Goal: Information Seeking & Learning: Learn about a topic

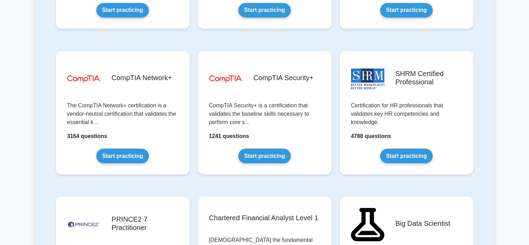
scroll to position [1281, 0]
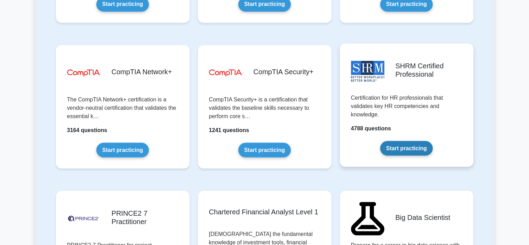
click at [393, 149] on link "Start practicing" at bounding box center [406, 148] width 53 height 15
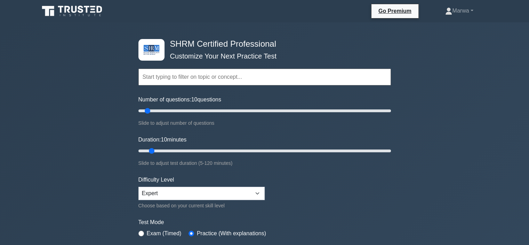
click at [259, 80] on input "text" at bounding box center [265, 77] width 253 height 17
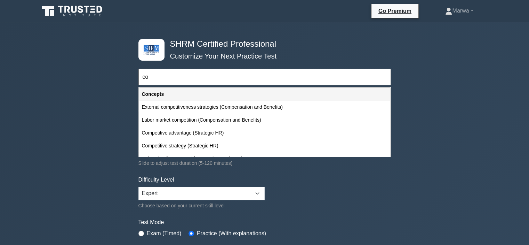
type input "c"
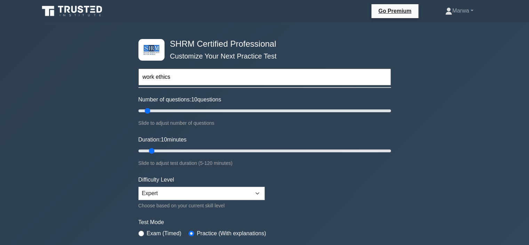
type input "work ethics"
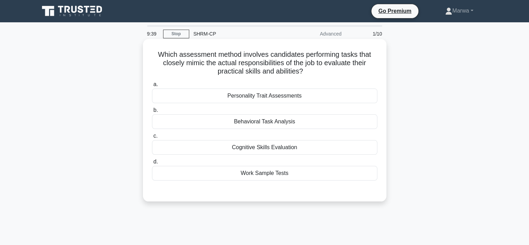
click at [244, 98] on div "Personality Trait Assessments" at bounding box center [265, 95] width 226 height 15
click at [152, 87] on input "a. Personality Trait Assessments" at bounding box center [152, 84] width 0 height 5
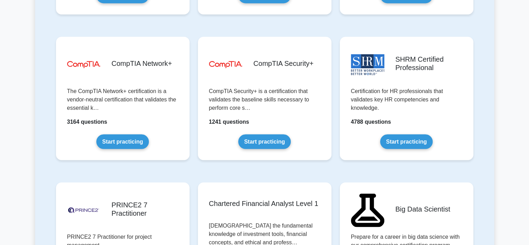
scroll to position [1310, 0]
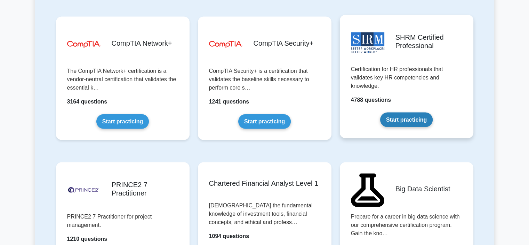
click at [395, 115] on link "Start practicing" at bounding box center [406, 119] width 53 height 15
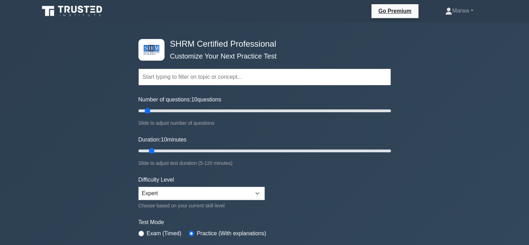
click at [259, 76] on input "text" at bounding box center [265, 77] width 253 height 17
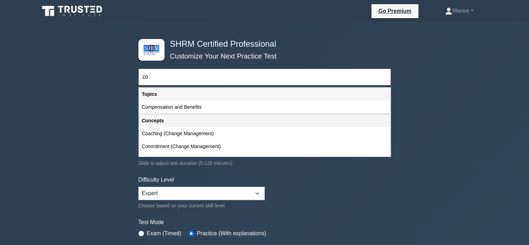
type input "c"
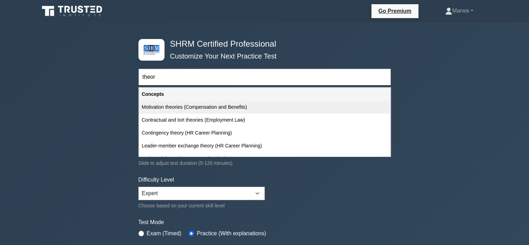
click at [241, 107] on div "Motivation theories (Compensation and Benefits)" at bounding box center [264, 107] width 251 height 13
type input "Motivation theories (Compensation and Benefits)"
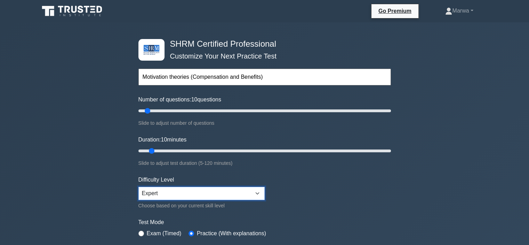
click at [171, 192] on select "Beginner Intermediate Expert" at bounding box center [202, 193] width 126 height 13
select select "intermediate"
click at [139, 187] on select "Beginner Intermediate Expert" at bounding box center [202, 193] width 126 height 13
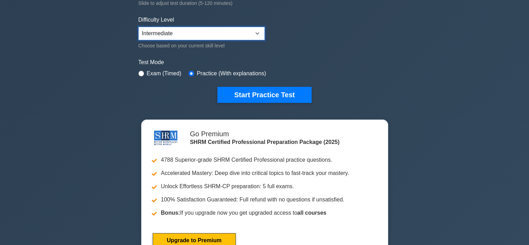
scroll to position [172, 0]
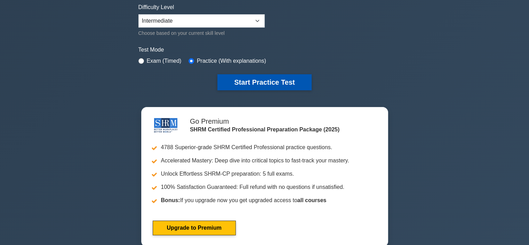
click at [303, 81] on button "Start Practice Test" at bounding box center [265, 82] width 94 height 16
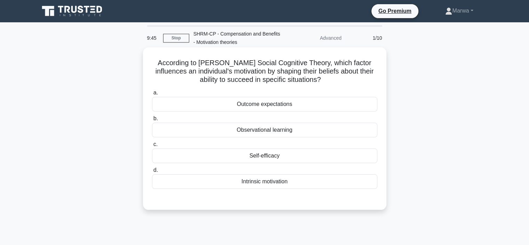
click at [245, 184] on div "Intrinsic motivation" at bounding box center [265, 181] width 226 height 15
click at [152, 172] on input "d. Intrinsic motivation" at bounding box center [152, 170] width 0 height 5
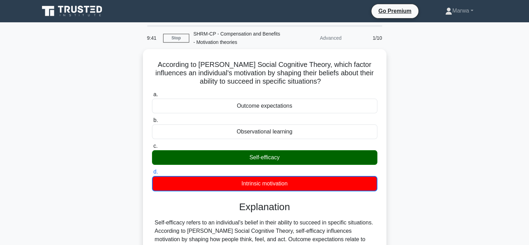
click at [451, 129] on div "According to Bandura's Social Cognitive Theory, which factor influences an indi…" at bounding box center [264, 192] width 459 height 286
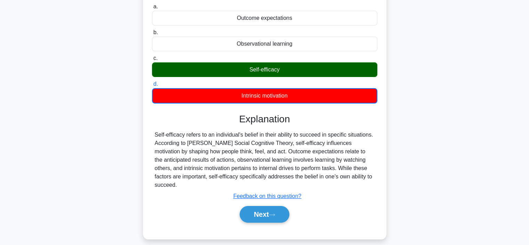
scroll to position [131, 0]
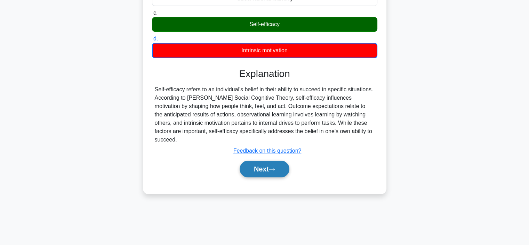
click at [276, 160] on button "Next" at bounding box center [265, 168] width 50 height 17
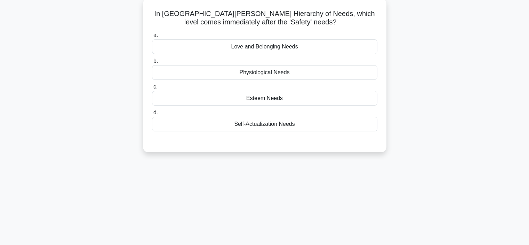
scroll to position [48, 0]
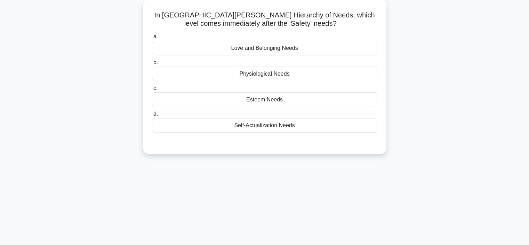
click at [299, 48] on div "Love and Belonging Needs" at bounding box center [265, 48] width 226 height 15
click at [152, 39] on input "a. Love and Belonging Needs" at bounding box center [152, 36] width 0 height 5
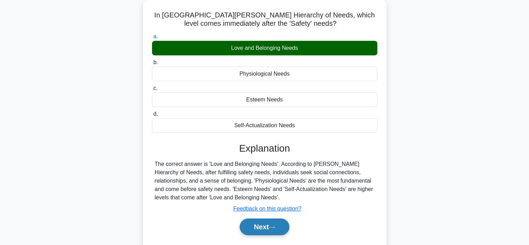
click at [258, 228] on button "Next" at bounding box center [265, 226] width 50 height 17
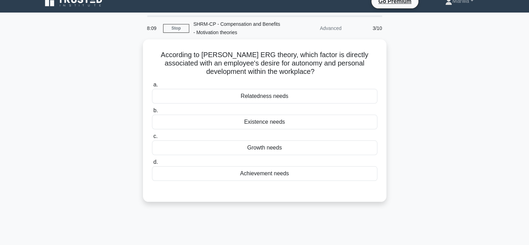
scroll to position [10, 0]
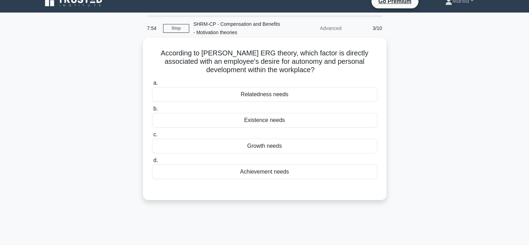
click at [252, 150] on div "Growth needs" at bounding box center [265, 146] width 226 height 15
click at [152, 137] on input "c. Growth needs" at bounding box center [152, 134] width 0 height 5
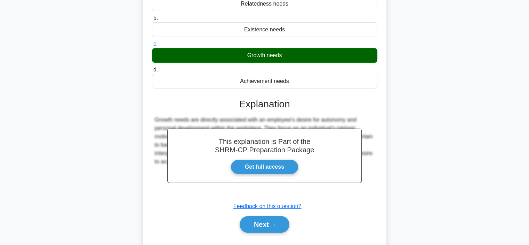
scroll to position [104, 0]
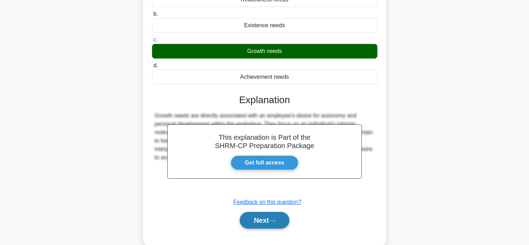
click at [276, 223] on button "Next" at bounding box center [265, 220] width 50 height 17
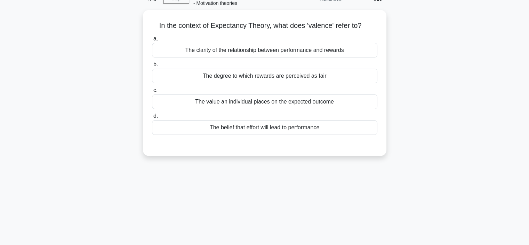
scroll to position [29, 0]
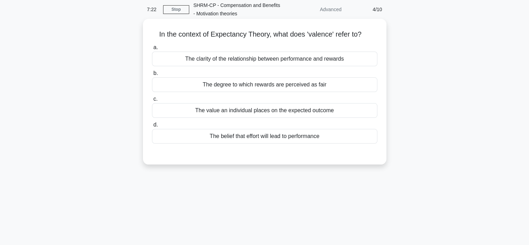
click at [245, 56] on div "The clarity of the relationship between performance and rewards" at bounding box center [265, 59] width 226 height 15
click at [152, 50] on input "a. The clarity of the relationship between performance and rewards" at bounding box center [152, 47] width 0 height 5
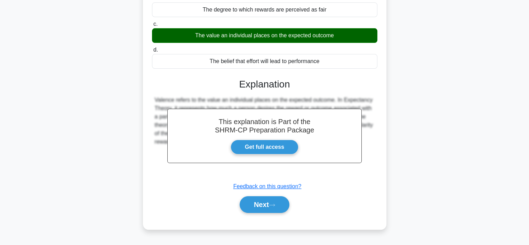
scroll to position [108, 0]
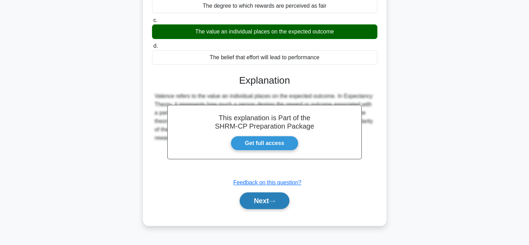
click at [265, 202] on button "Next" at bounding box center [265, 200] width 50 height 17
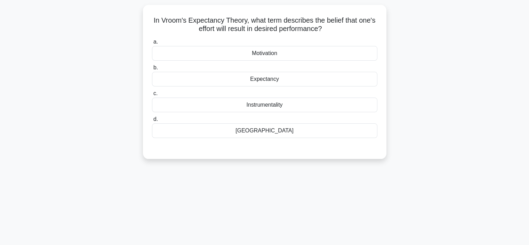
scroll to position [43, 0]
click at [264, 104] on div "Instrumentality" at bounding box center [265, 104] width 226 height 15
click at [152, 95] on input "c. Instrumentality" at bounding box center [152, 92] width 0 height 5
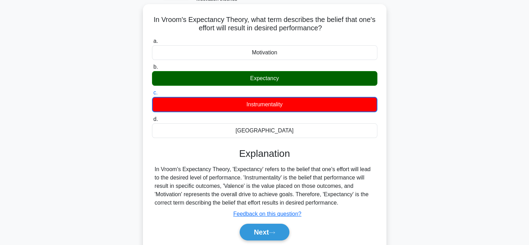
click at [278, 82] on div "Expectancy" at bounding box center [265, 78] width 226 height 15
click at [152, 69] on input "b. Expectancy" at bounding box center [152, 67] width 0 height 5
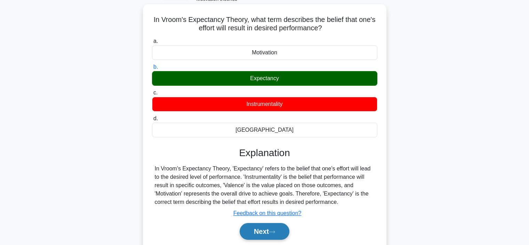
click at [263, 232] on button "Next" at bounding box center [265, 231] width 50 height 17
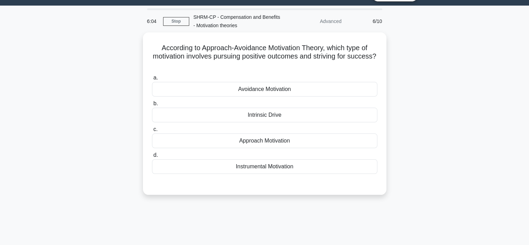
scroll to position [16, 0]
click at [169, 22] on link "Stop" at bounding box center [176, 21] width 26 height 9
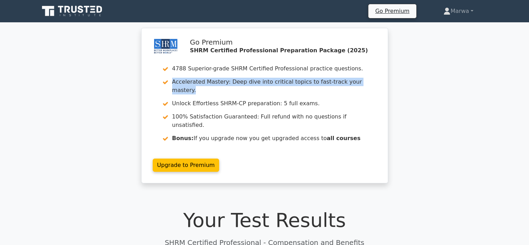
drag, startPoint x: 529, startPoint y: 49, endPoint x: 528, endPoint y: 74, distance: 25.1
click at [528, 74] on div "Go Premium SHRM Certified Professional Preparation Package (2025) 4788 Superior…" at bounding box center [264, 109] width 529 height 163
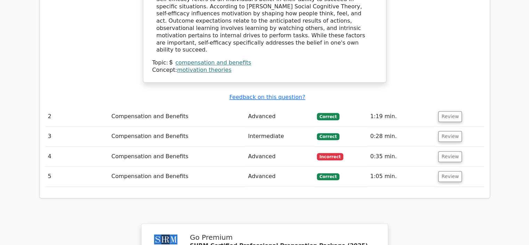
scroll to position [710, 0]
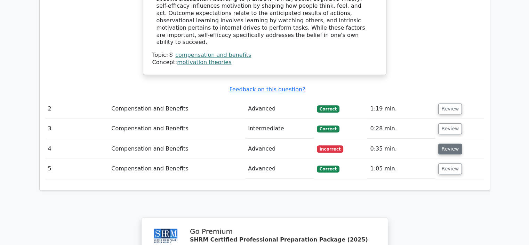
click at [452, 143] on button "Review" at bounding box center [451, 148] width 24 height 11
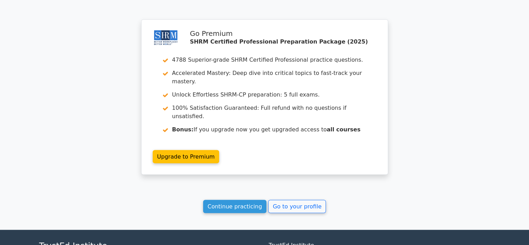
scroll to position [1208, 0]
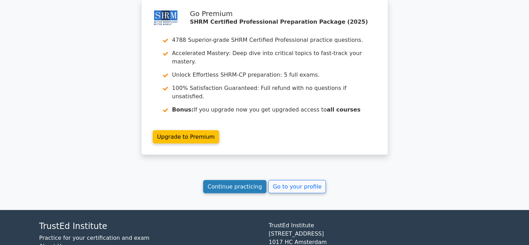
click at [241, 180] on link "Continue practicing" at bounding box center [235, 186] width 64 height 13
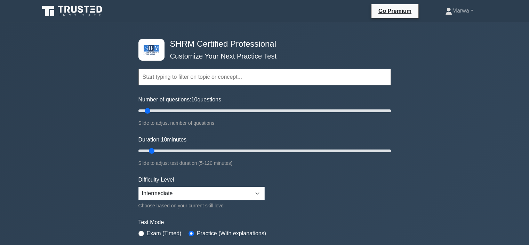
click at [207, 71] on input "text" at bounding box center [265, 77] width 253 height 17
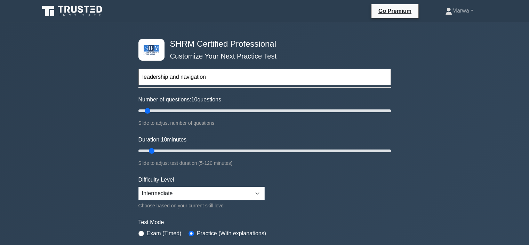
type input "leadership and navigation"
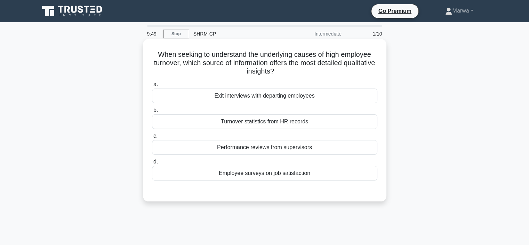
click at [266, 96] on div "Exit interviews with departing employees" at bounding box center [265, 95] width 226 height 15
click at [152, 87] on input "a. Exit interviews with departing employees" at bounding box center [152, 84] width 0 height 5
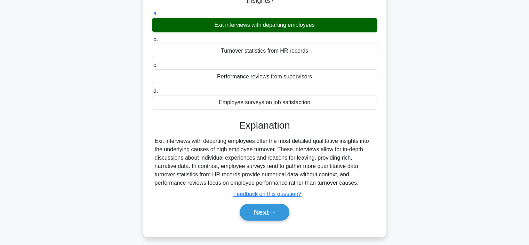
scroll to position [76, 0]
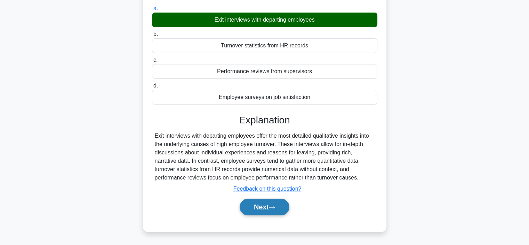
click at [267, 209] on button "Next" at bounding box center [265, 206] width 50 height 17
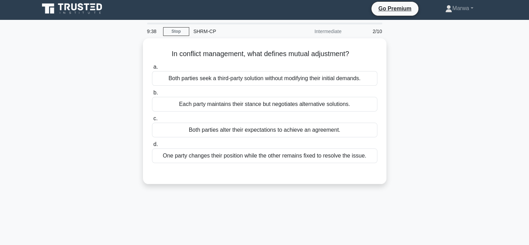
scroll to position [0, 0]
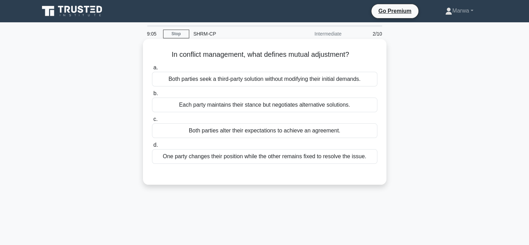
click at [245, 130] on div "Both parties alter their expectations to achieve an agreement." at bounding box center [265, 130] width 226 height 15
click at [152, 121] on input "c. Both parties alter their expectations to achieve an agreement." at bounding box center [152, 119] width 0 height 5
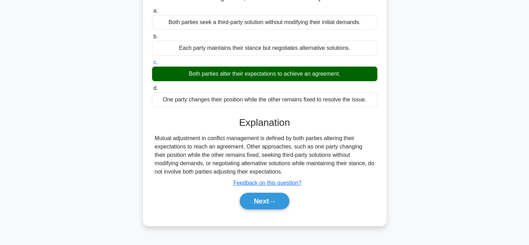
scroll to position [58, 0]
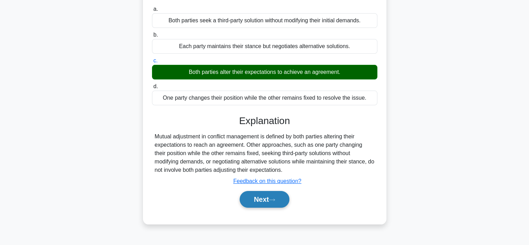
click at [254, 202] on button "Next" at bounding box center [265, 199] width 50 height 17
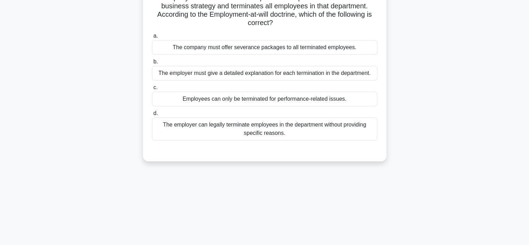
drag, startPoint x: 529, startPoint y: 88, endPoint x: 529, endPoint y: 54, distance: 34.1
click at [529, 54] on main "8:56 Stop SHRM-CP Intermediate 3/10 A company decides to eliminate a particular…" at bounding box center [264, 141] width 529 height 354
click at [513, 68] on main "8:55 Stop SHRM-CP Intermediate 3/10 A company decides to eliminate a particular…" at bounding box center [264, 141] width 529 height 354
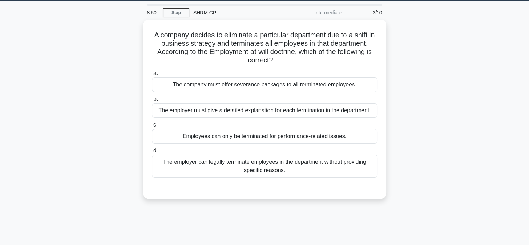
scroll to position [22, 0]
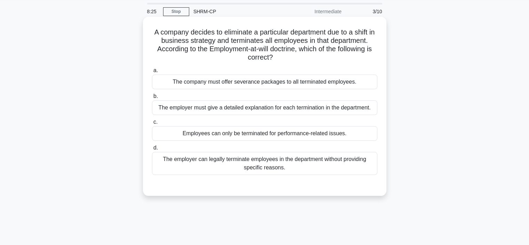
click at [192, 111] on div "The employer must give a detailed explanation for each termination in the depar…" at bounding box center [265, 107] width 226 height 15
click at [152, 98] on input "b. The employer must give a detailed explanation for each termination in the de…" at bounding box center [152, 96] width 0 height 5
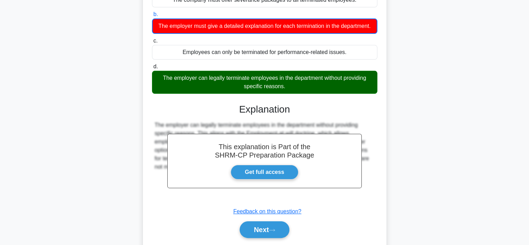
scroll to position [111, 0]
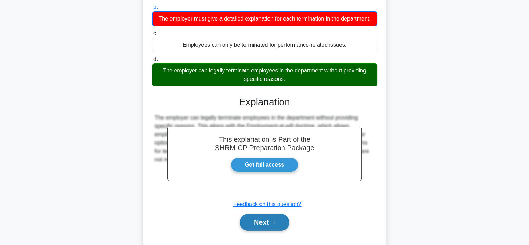
click at [266, 230] on button "Next" at bounding box center [265, 222] width 50 height 17
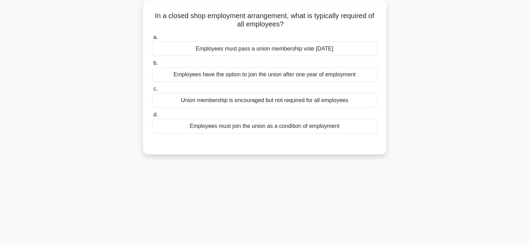
scroll to position [34, 0]
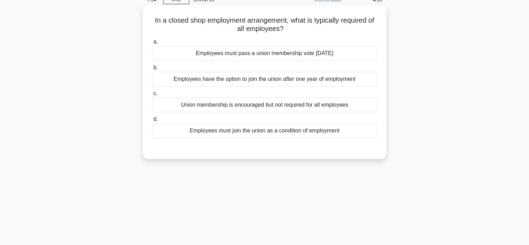
click at [229, 79] on div "Employees have the option to join the union after one year of employment" at bounding box center [265, 79] width 226 height 15
click at [152, 70] on input "b. Employees have the option to join the union after one year of employment" at bounding box center [152, 67] width 0 height 5
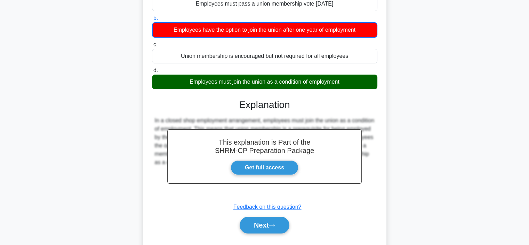
scroll to position [106, 0]
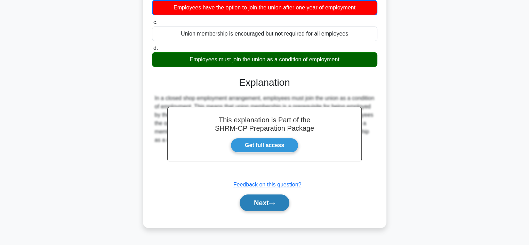
click at [258, 203] on button "Next" at bounding box center [265, 202] width 50 height 17
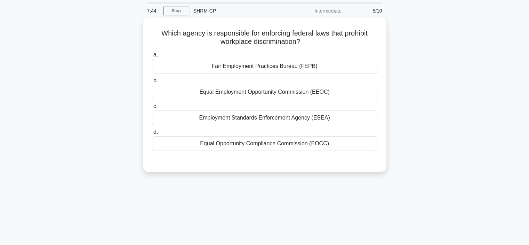
scroll to position [21, 0]
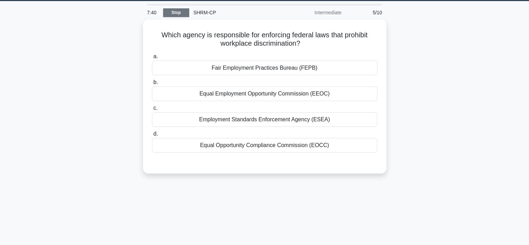
click at [173, 10] on link "Stop" at bounding box center [176, 12] width 26 height 9
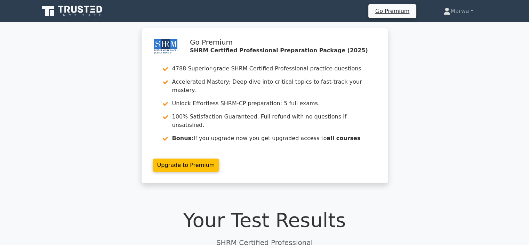
click at [101, 73] on div "Go Premium SHRM Certified Professional Preparation Package (2025) 4788 Superior…" at bounding box center [264, 109] width 529 height 163
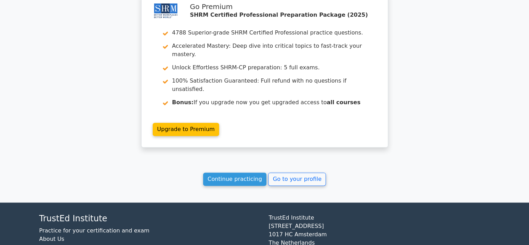
scroll to position [909, 0]
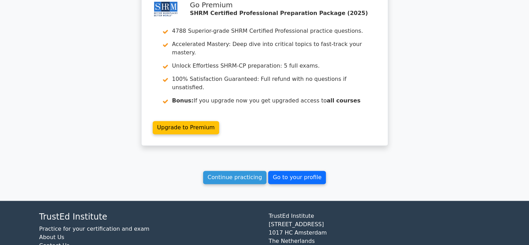
click at [289, 171] on link "Go to your profile" at bounding box center [297, 177] width 58 height 13
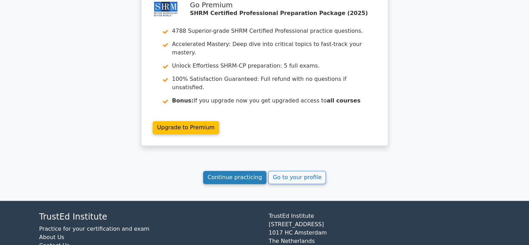
click at [230, 171] on link "Continue practicing" at bounding box center [235, 177] width 64 height 13
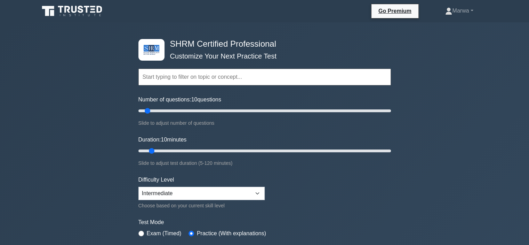
click at [243, 80] on input "text" at bounding box center [265, 77] width 253 height 17
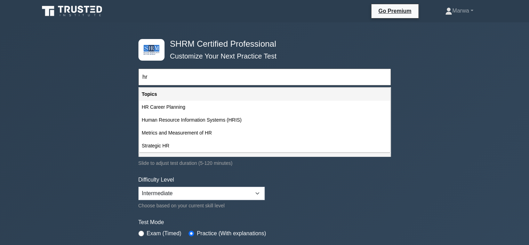
click at [239, 75] on input "hr" at bounding box center [265, 77] width 253 height 17
type input "h"
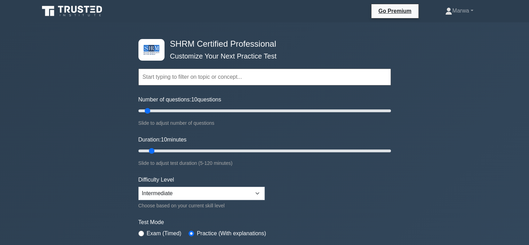
type input "l"
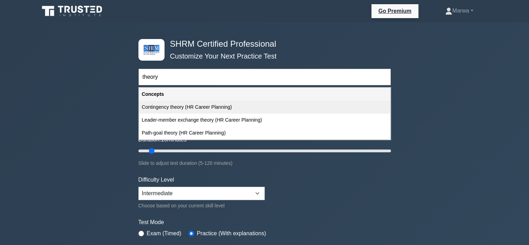
click at [245, 107] on div "Contingency theory (HR Career Planning)" at bounding box center [264, 107] width 251 height 13
type input "Contingency theory (HR Career Planning)"
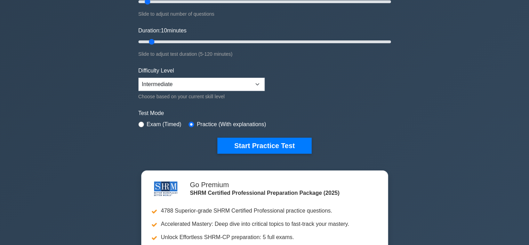
scroll to position [132, 0]
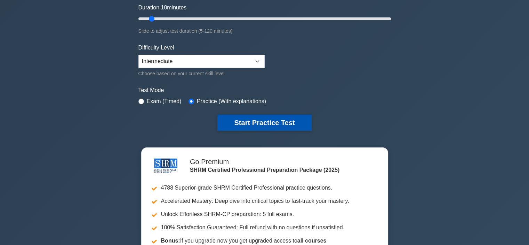
click at [252, 122] on button "Start Practice Test" at bounding box center [265, 123] width 94 height 16
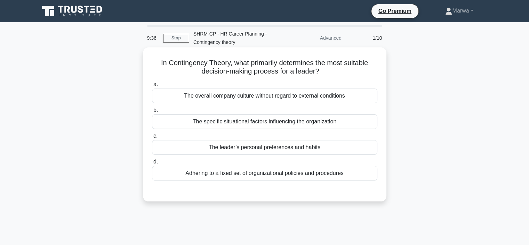
click at [213, 120] on div "The specific situational factors influencing the organization" at bounding box center [265, 121] width 226 height 15
click at [152, 112] on input "b. The specific situational factors influencing the organization" at bounding box center [152, 110] width 0 height 5
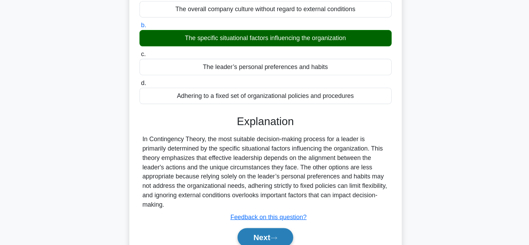
scroll to position [61, 0]
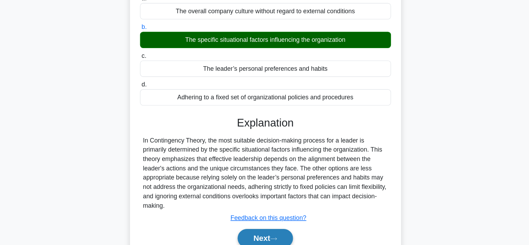
click at [257, 235] on button "Next" at bounding box center [265, 238] width 50 height 17
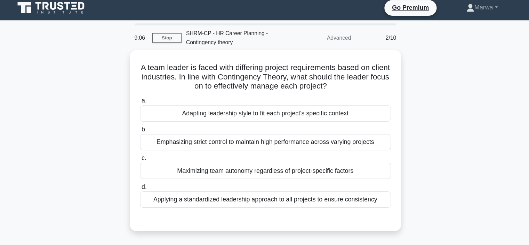
scroll to position [3, 0]
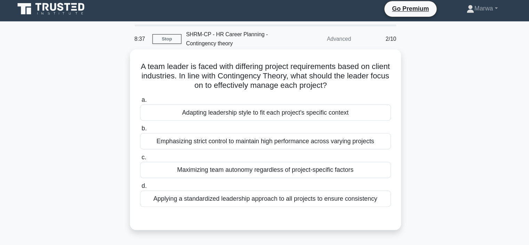
click at [285, 102] on div "Adapting leadership style to fit each project's specific context" at bounding box center [265, 101] width 226 height 15
click at [152, 92] on input "a. Adapting leadership style to fit each project's specific context" at bounding box center [152, 89] width 0 height 5
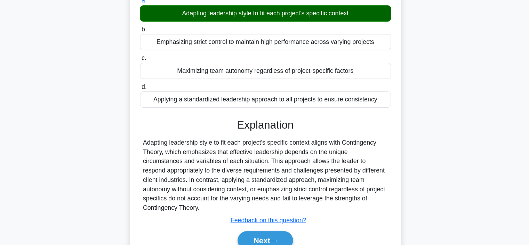
scroll to position [72, 0]
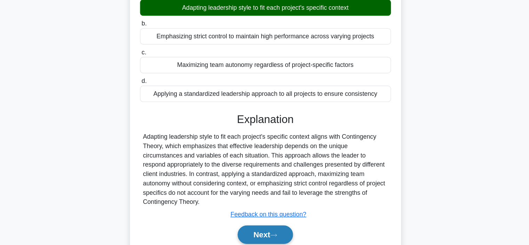
click at [257, 231] on button "Next" at bounding box center [265, 235] width 50 height 17
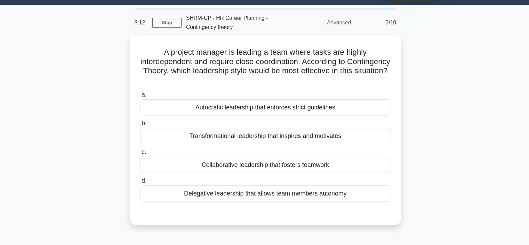
scroll to position [18, 0]
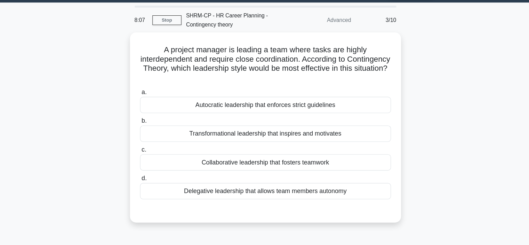
drag, startPoint x: 496, startPoint y: 101, endPoint x: 494, endPoint y: 109, distance: 9.0
click at [494, 109] on main "8:07 Stop SHRM-CP - HR Career Planning - Contingency theory Advanced 3/10 A pro…" at bounding box center [264, 182] width 529 height 354
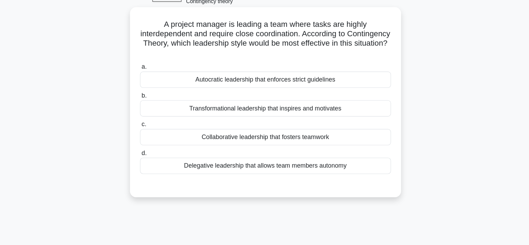
click at [290, 145] on div "Collaborative leadership that fosters teamwork" at bounding box center [265, 146] width 226 height 15
click at [152, 137] on input "c. Collaborative leadership that fosters teamwork" at bounding box center [152, 135] width 0 height 5
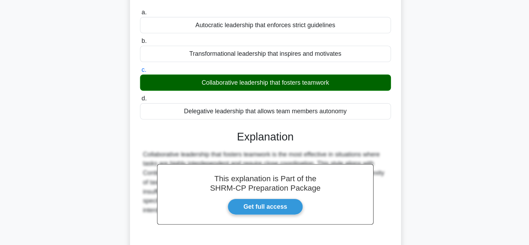
scroll to position [107, 0]
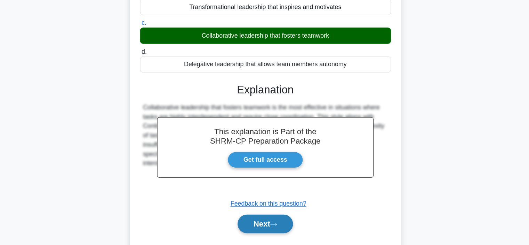
click at [263, 223] on button "Next" at bounding box center [265, 225] width 50 height 17
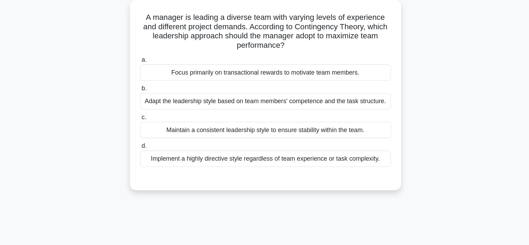
scroll to position [32, 0]
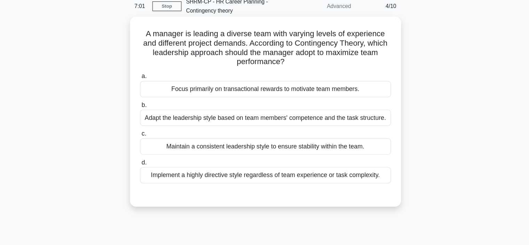
click at [222, 104] on div "Adapt the leadership style based on team members' competence and the task struc…" at bounding box center [265, 105] width 226 height 15
click at [152, 97] on input "b. Adapt the leadership style based on team members' competence and the task st…" at bounding box center [152, 94] width 0 height 5
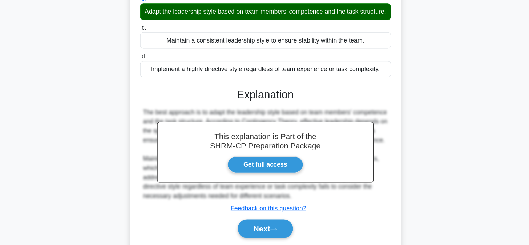
scroll to position [109, 0]
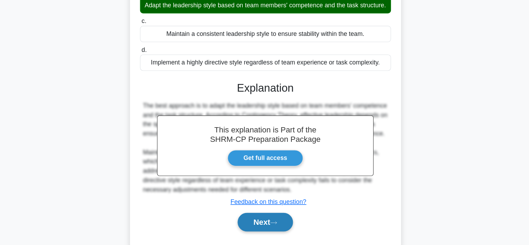
click at [248, 230] on button "Next" at bounding box center [265, 224] width 50 height 17
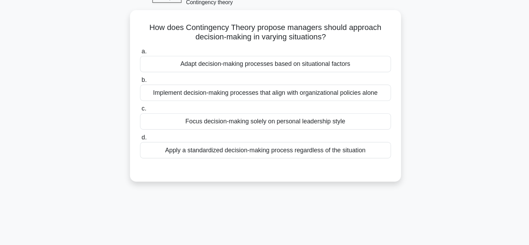
scroll to position [22, 0]
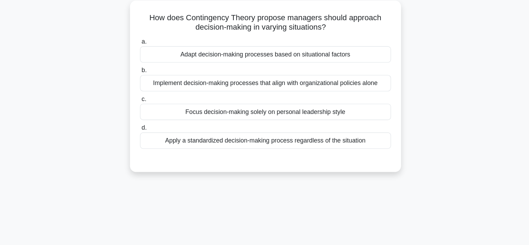
click at [274, 72] on div "Adapt decision-making processes based on situational factors" at bounding box center [265, 73] width 226 height 15
click at [152, 64] on input "a. Adapt decision-making processes based on situational factors" at bounding box center [152, 62] width 0 height 5
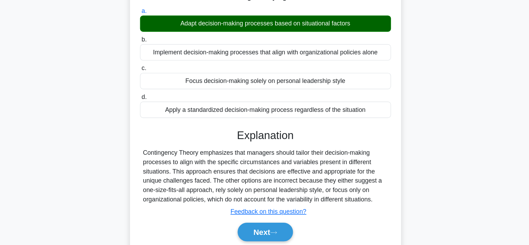
scroll to position [53, 0]
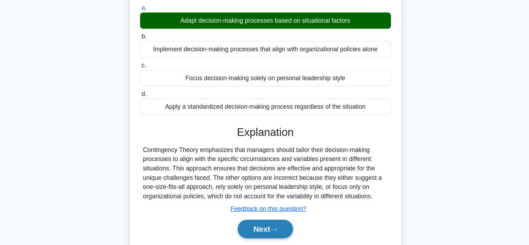
click at [267, 225] on button "Next" at bounding box center [265, 230] width 50 height 17
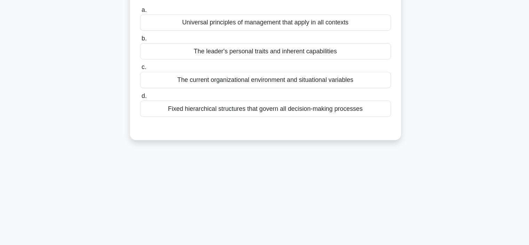
scroll to position [0, 0]
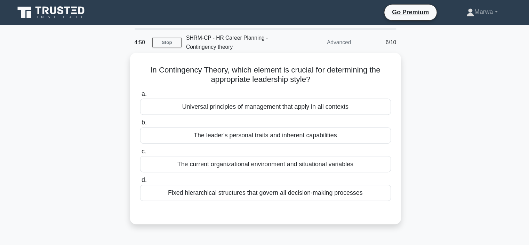
click at [324, 148] on div "The current organizational environment and situational variables" at bounding box center [265, 147] width 226 height 15
click at [152, 138] on input "c. The current organizational environment and situational variables" at bounding box center [152, 136] width 0 height 5
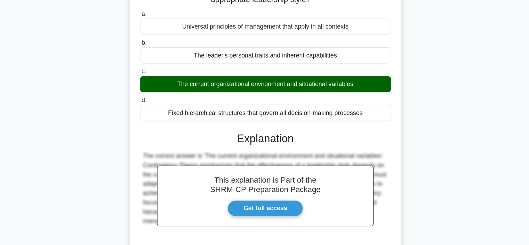
scroll to position [53, 0]
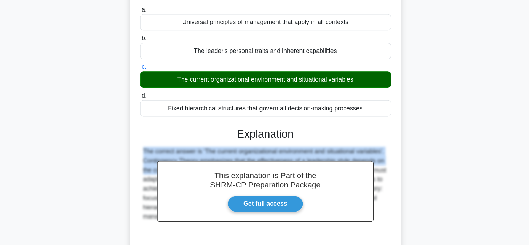
drag, startPoint x: 497, startPoint y: 132, endPoint x: 489, endPoint y: 171, distance: 39.2
click at [489, 171] on main "4:44 Stop SHRM-CP - HR Career Planning - Contingency theory Advanced 6/10 In Co…" at bounding box center [264, 146] width 529 height 354
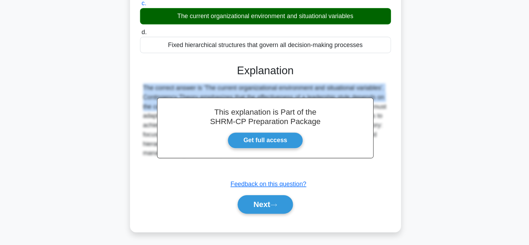
scroll to position [119, 0]
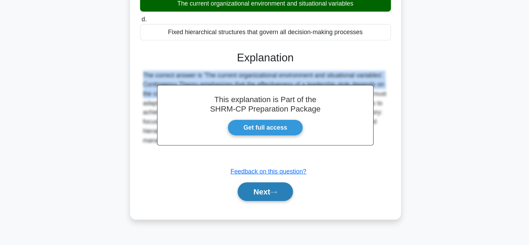
click at [258, 197] on button "Next" at bounding box center [265, 196] width 50 height 17
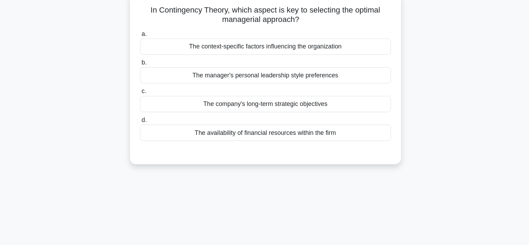
scroll to position [18, 0]
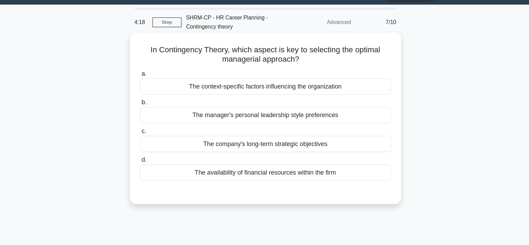
click at [257, 77] on div "The context-specific factors influencing the organization" at bounding box center [265, 77] width 226 height 15
click at [152, 69] on input "a. The context-specific factors influencing the organization" at bounding box center [152, 66] width 0 height 5
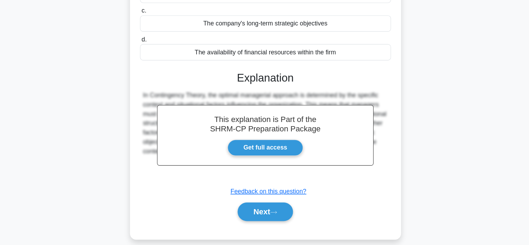
scroll to position [111, 0]
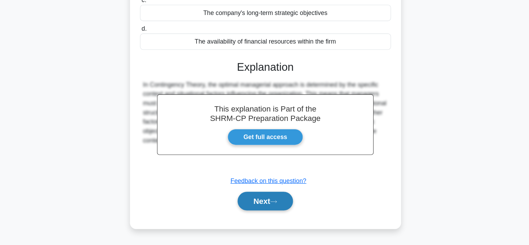
click at [261, 203] on button "Next" at bounding box center [265, 205] width 50 height 17
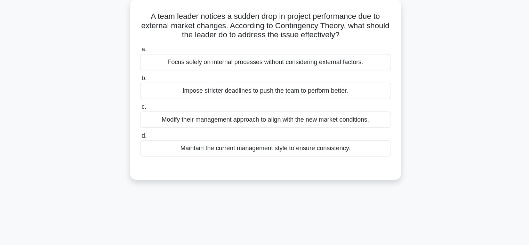
scroll to position [33, 0]
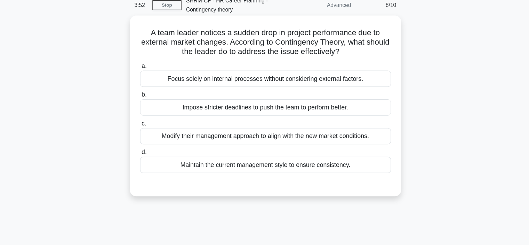
click at [215, 123] on div "Modify their management approach to align with the new market conditions." at bounding box center [265, 122] width 226 height 15
click at [152, 113] on input "c. Modify their management approach to align with the new market conditions." at bounding box center [152, 111] width 0 height 5
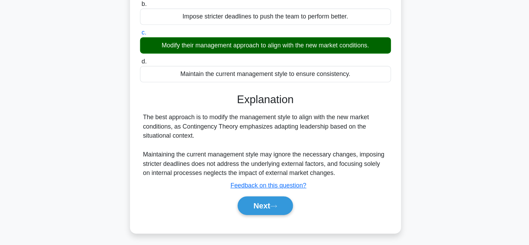
scroll to position [92, 0]
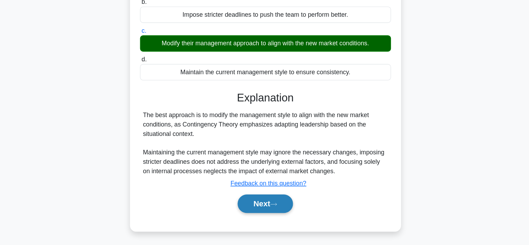
click at [254, 202] on button "Next" at bounding box center [265, 207] width 50 height 17
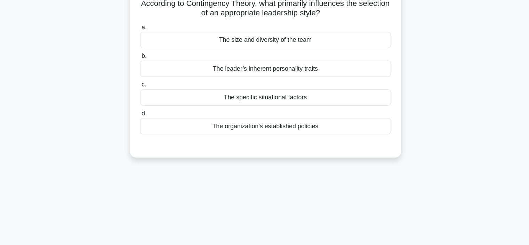
scroll to position [32, 0]
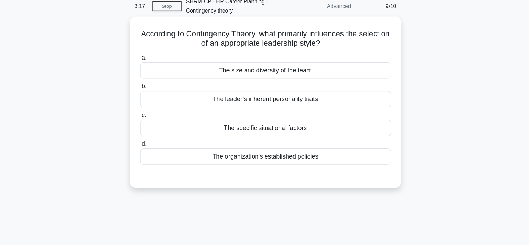
click at [281, 113] on div "The specific situational factors" at bounding box center [265, 115] width 226 height 15
click at [152, 106] on input "c. The specific situational factors" at bounding box center [152, 103] width 0 height 5
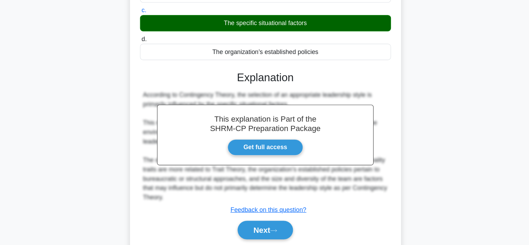
scroll to position [107, 0]
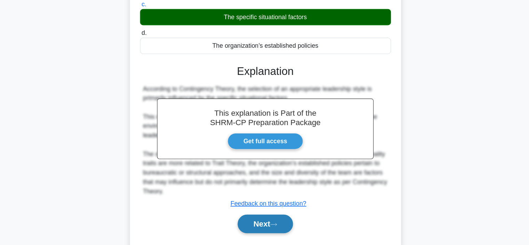
click at [269, 222] on button "Next" at bounding box center [265, 225] width 50 height 17
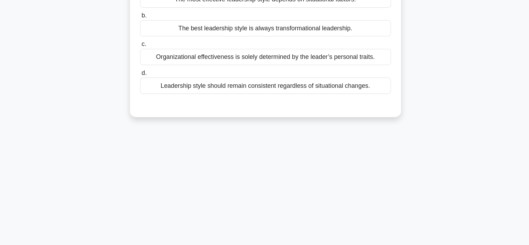
scroll to position [37, 0]
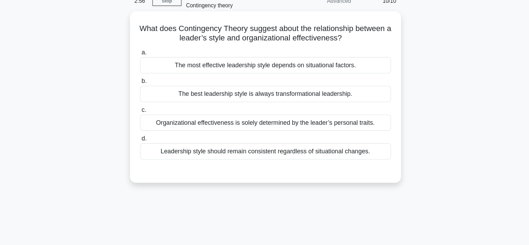
click at [309, 56] on div "The most effective leadership style depends on situational factors." at bounding box center [265, 58] width 226 height 15
click at [152, 49] on input "a. The most effective leadership style depends on situational factors." at bounding box center [152, 47] width 0 height 5
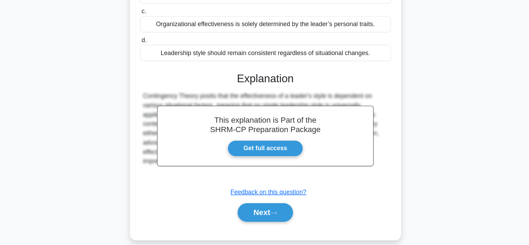
scroll to position [113, 0]
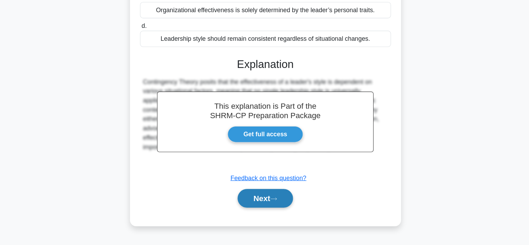
click at [260, 204] on button "Next" at bounding box center [265, 202] width 50 height 17
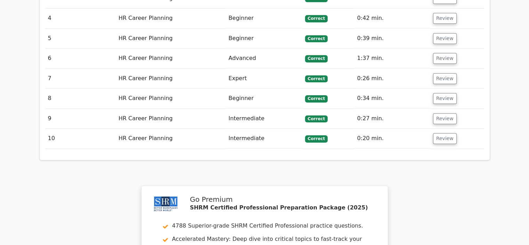
scroll to position [1035, 0]
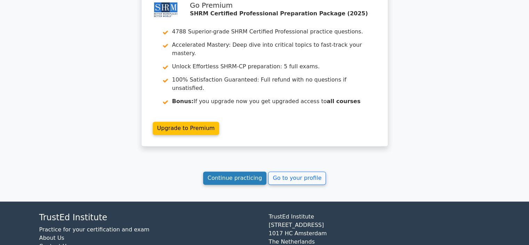
click at [248, 171] on link "Continue practicing" at bounding box center [235, 177] width 64 height 13
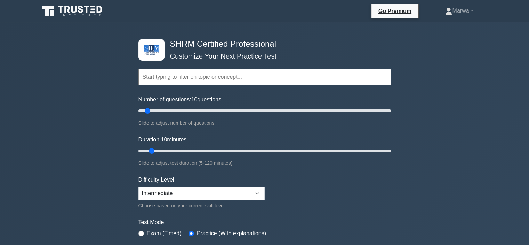
click at [242, 79] on input "text" at bounding box center [265, 77] width 253 height 17
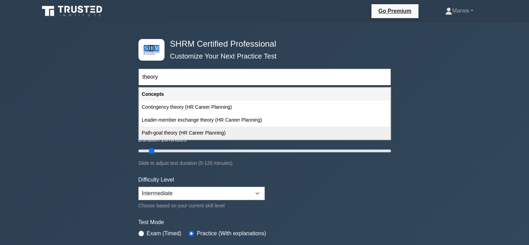
type input "theory"
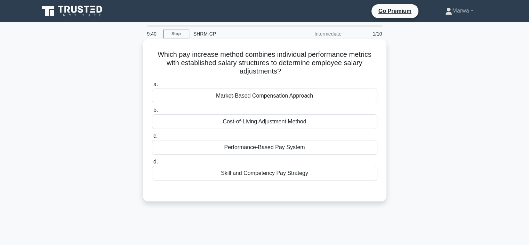
click at [249, 147] on div "Performance-Based Pay System" at bounding box center [265, 147] width 226 height 15
click at [152, 138] on input "c. Performance-Based Pay System" at bounding box center [152, 136] width 0 height 5
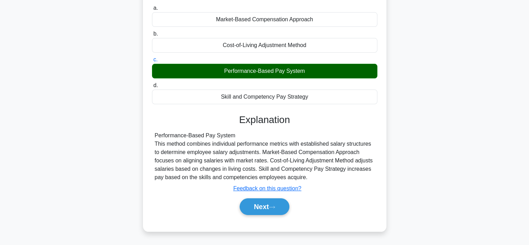
scroll to position [79, 0]
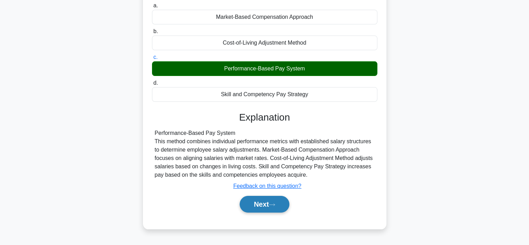
click at [258, 196] on button "Next" at bounding box center [265, 204] width 50 height 17
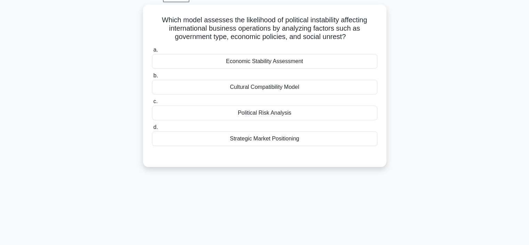
scroll to position [36, 0]
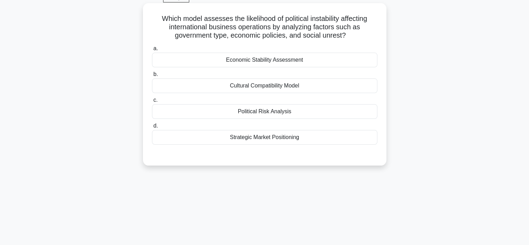
click at [248, 142] on div "Strategic Market Positioning" at bounding box center [265, 137] width 226 height 15
click at [152, 128] on input "d. Strategic Market Positioning" at bounding box center [152, 126] width 0 height 5
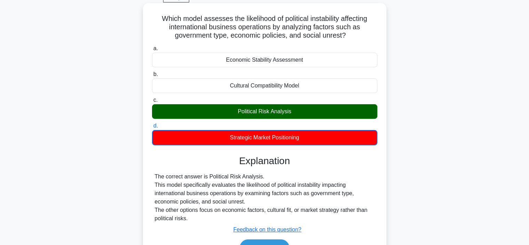
click at [243, 112] on div "Political Risk Analysis" at bounding box center [265, 111] width 226 height 15
click at [152, 102] on input "c. Political Risk Analysis" at bounding box center [152, 100] width 0 height 5
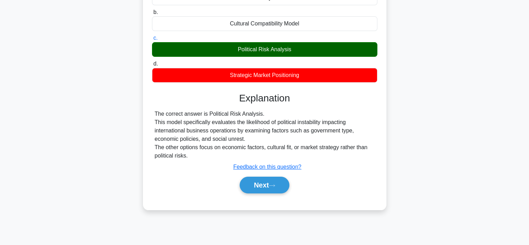
scroll to position [102, 0]
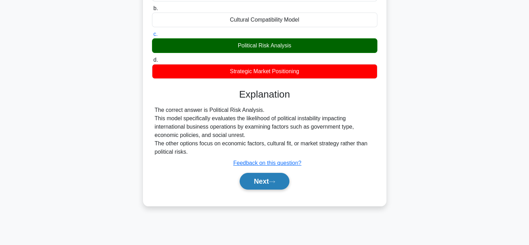
click at [259, 175] on button "Next" at bounding box center [265, 181] width 50 height 17
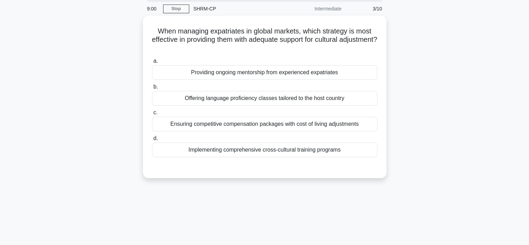
scroll to position [5, 0]
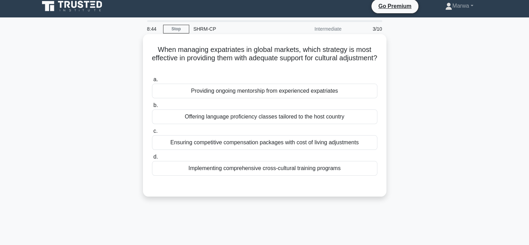
click at [287, 115] on div "Offering language proficiency classes tailored to the host country" at bounding box center [265, 116] width 226 height 15
click at [152, 108] on input "b. Offering language proficiency classes tailored to the host country" at bounding box center [152, 105] width 0 height 5
